Goal: Task Accomplishment & Management: Manage account settings

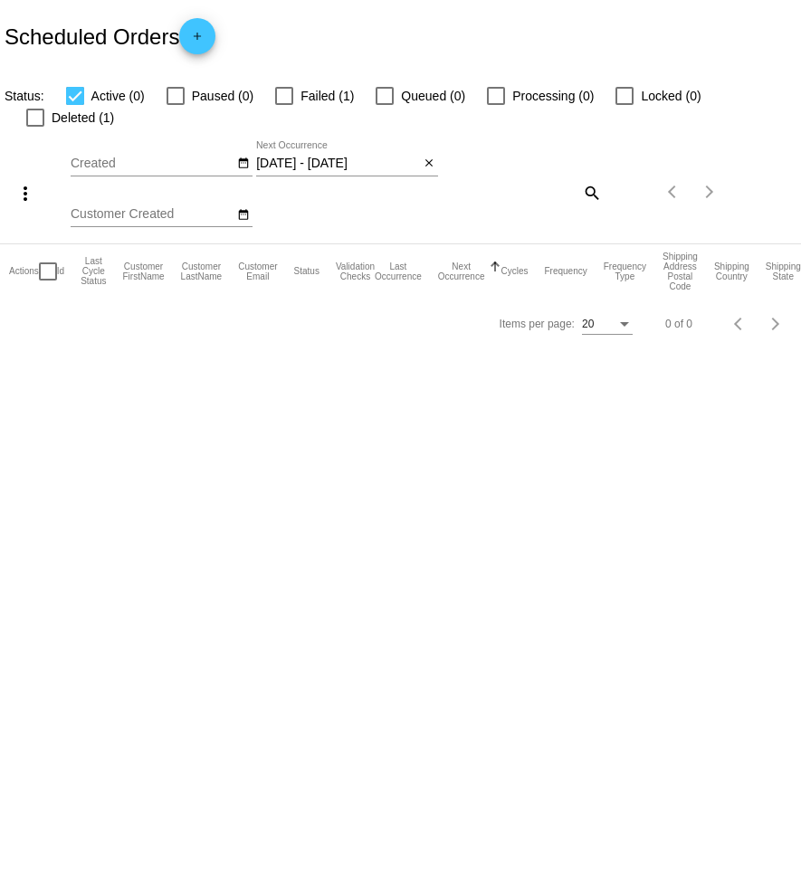
drag, startPoint x: 423, startPoint y: 145, endPoint x: 413, endPoint y: 129, distance: 18.3
click at [423, 156] on mat-icon "close" at bounding box center [428, 163] width 13 height 14
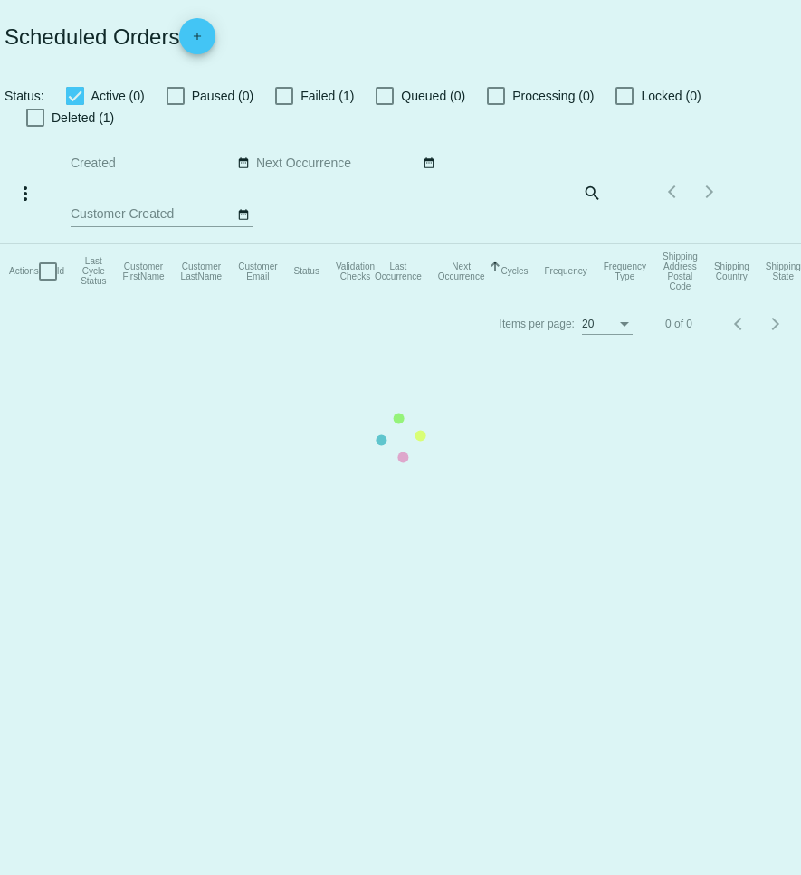
click at [592, 244] on mat-table "Actions Id Last Cycle Status Customer FirstName Customer LastName Customer Emai…" at bounding box center [400, 271] width 801 height 54
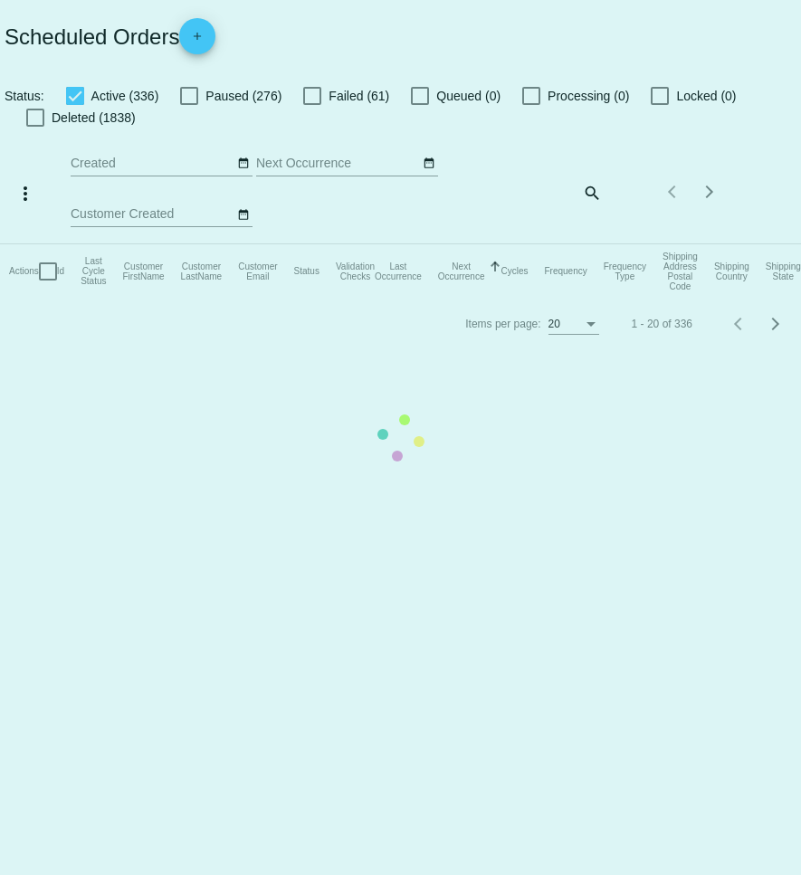
click at [594, 244] on mat-table "Actions Id Last Cycle Status Customer FirstName Customer LastName Customer Emai…" at bounding box center [400, 271] width 801 height 54
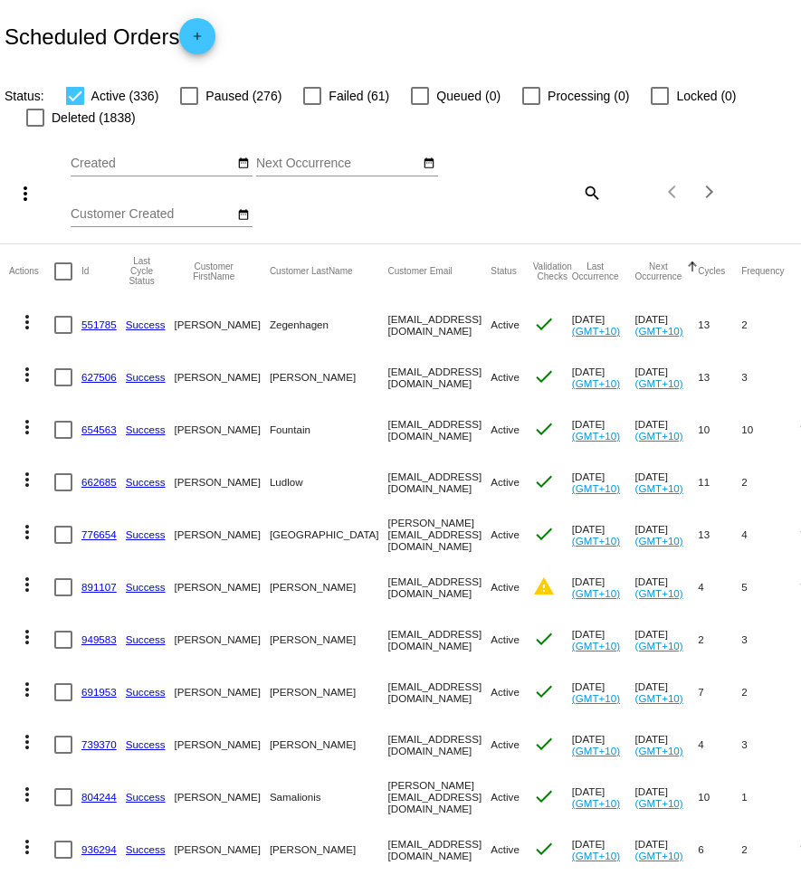
click at [591, 196] on mat-icon "search" at bounding box center [591, 192] width 22 height 28
click at [571, 195] on input "Search" at bounding box center [535, 189] width 133 height 14
paste input "[EMAIL_ADDRESS][DOMAIN_NAME]"
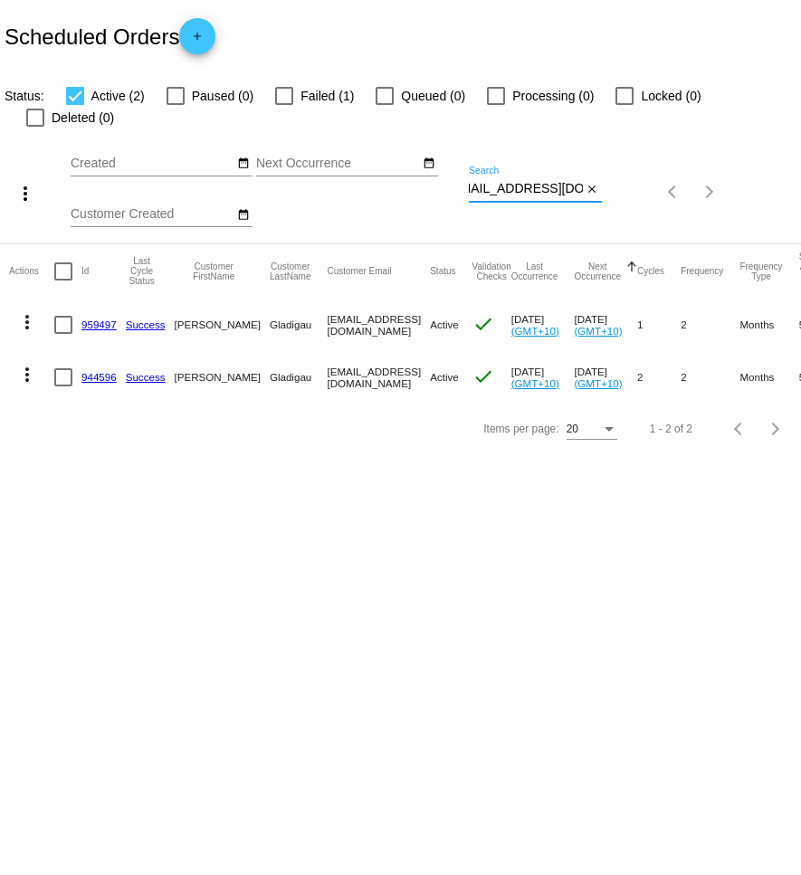
type input "[EMAIL_ADDRESS][DOMAIN_NAME]"
click at [29, 311] on mat-icon "more_vert" at bounding box center [27, 322] width 22 height 22
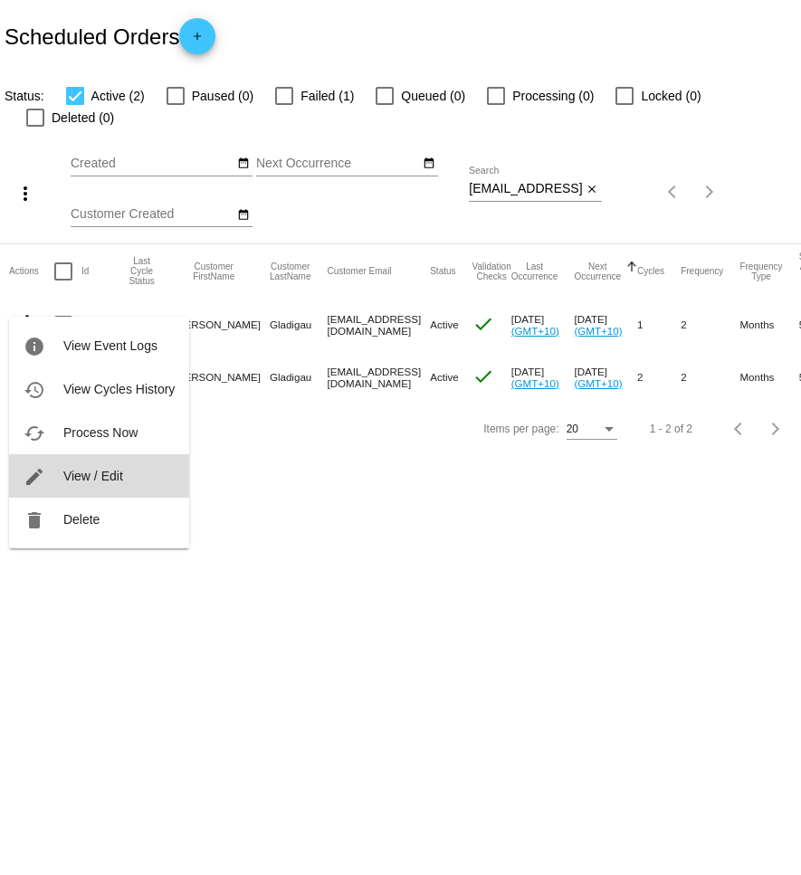
click at [90, 469] on span "View / Edit" at bounding box center [93, 476] width 60 height 14
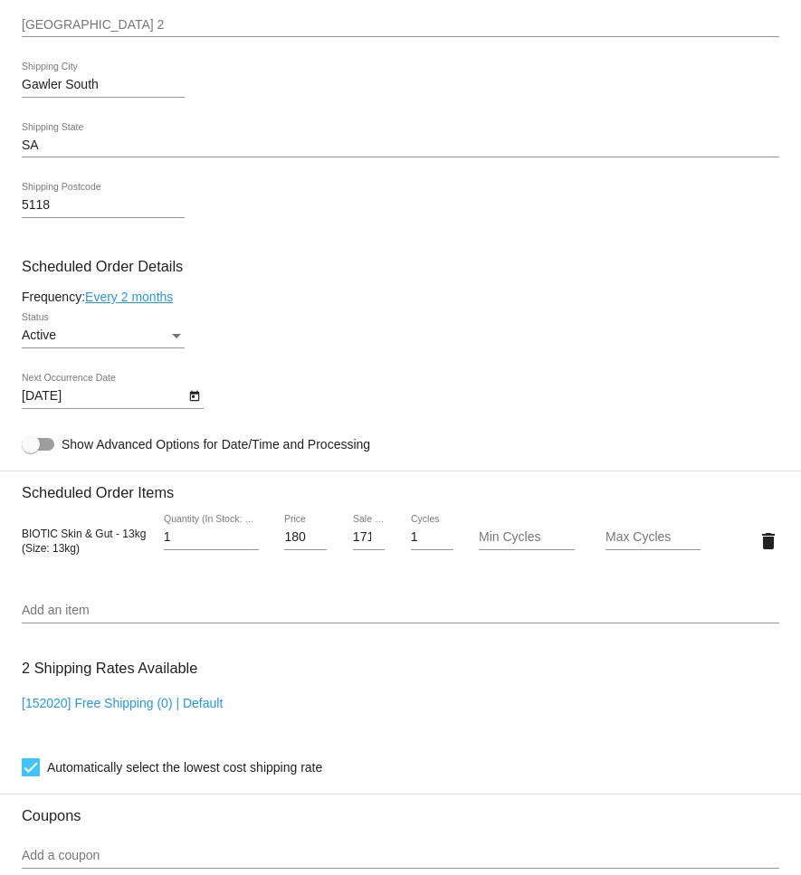
scroll to position [813, 0]
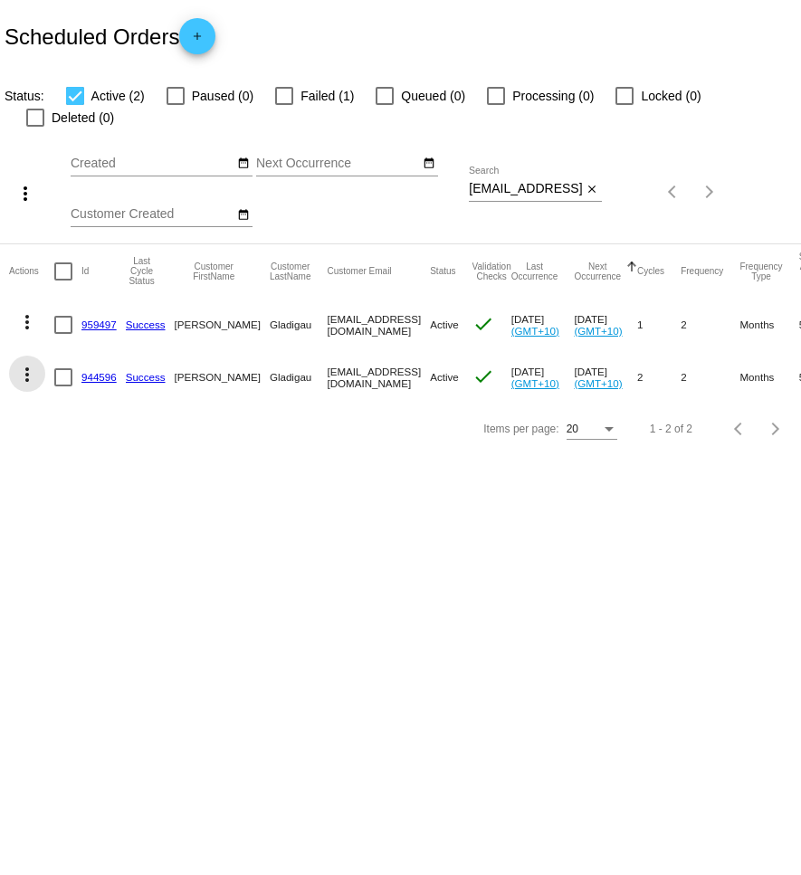
click at [26, 364] on mat-icon "more_vert" at bounding box center [27, 375] width 22 height 22
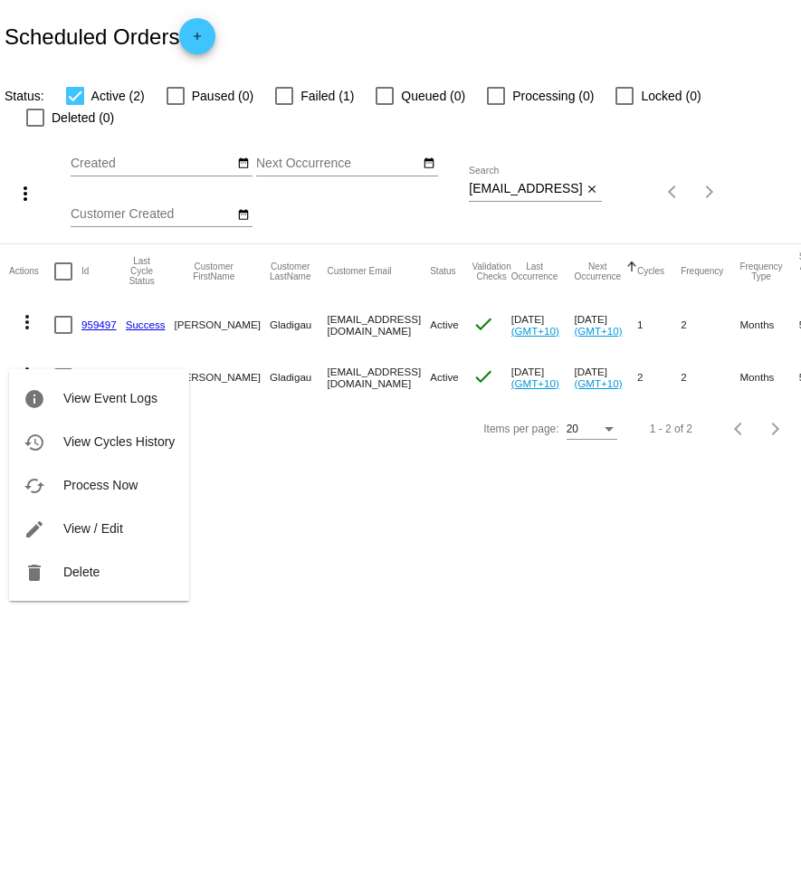
click at [145, 525] on button "edit View / Edit" at bounding box center [99, 528] width 180 height 43
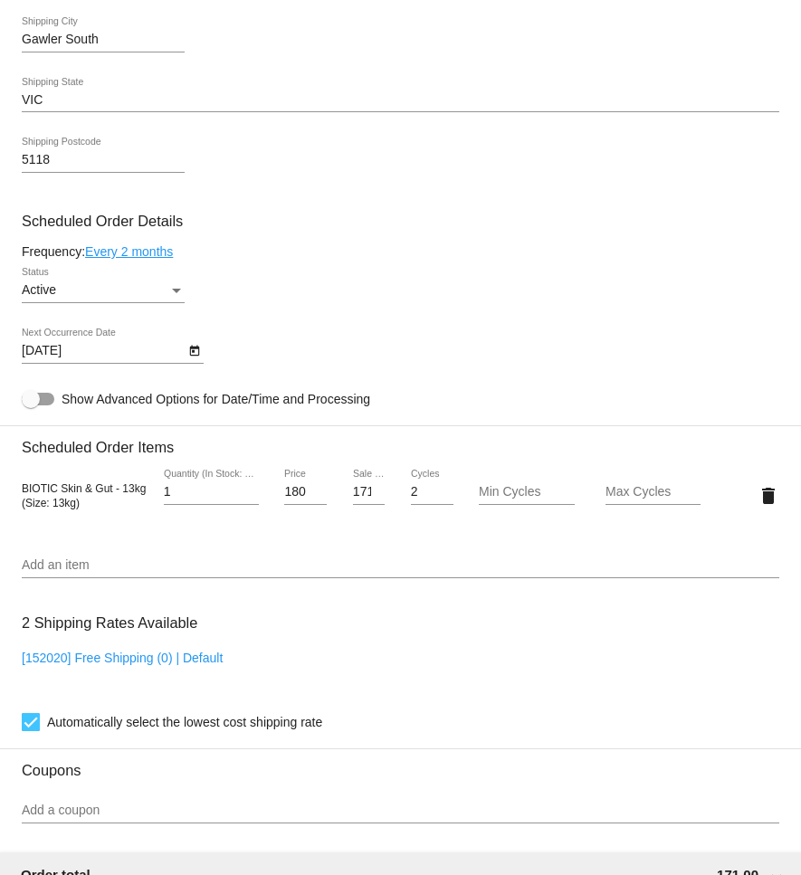
scroll to position [868, 0]
